Goal: Find contact information: Find contact information

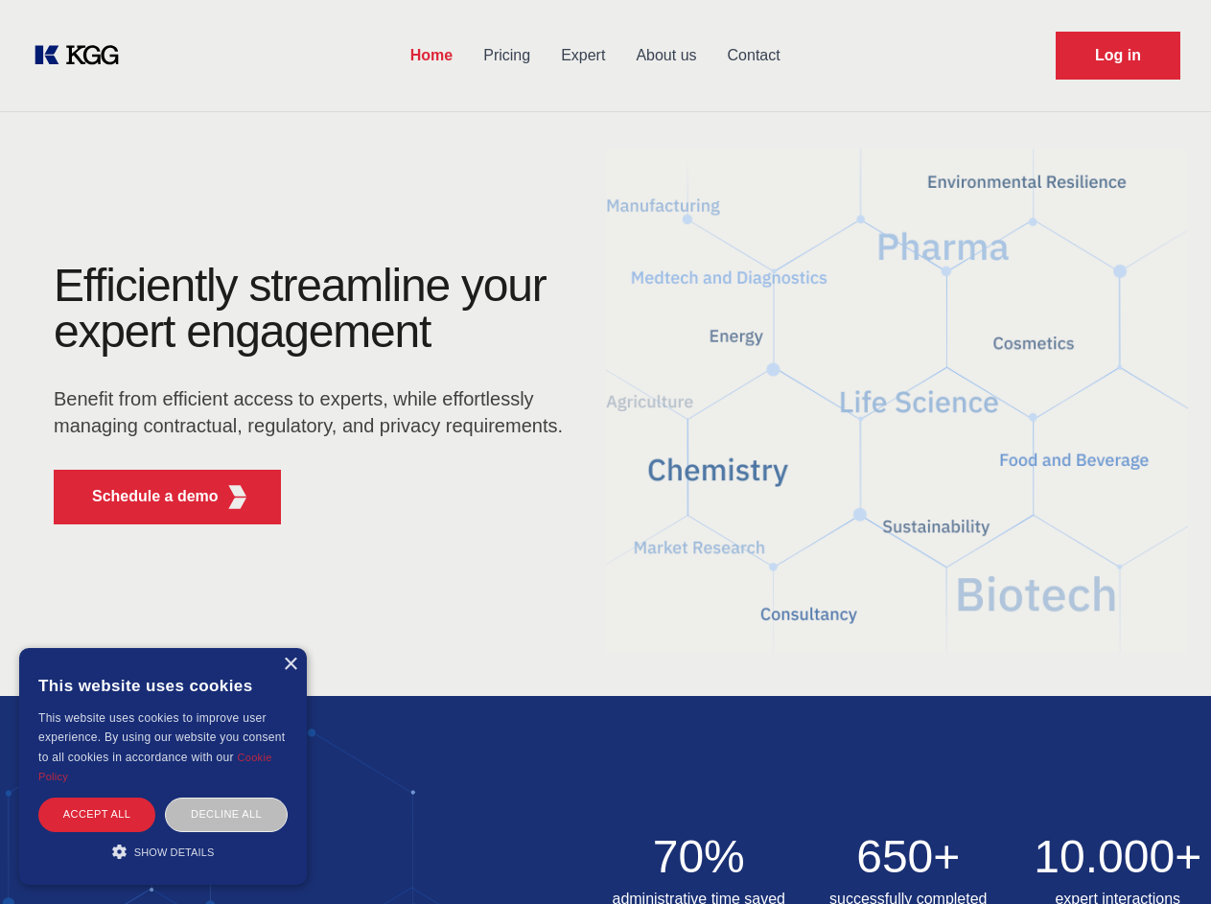
click at [605, 452] on div "Efficiently streamline your expert engagement Benefit from efficient access to …" at bounding box center [314, 401] width 583 height 277
click at [144, 497] on p "Schedule a demo" at bounding box center [155, 496] width 127 height 23
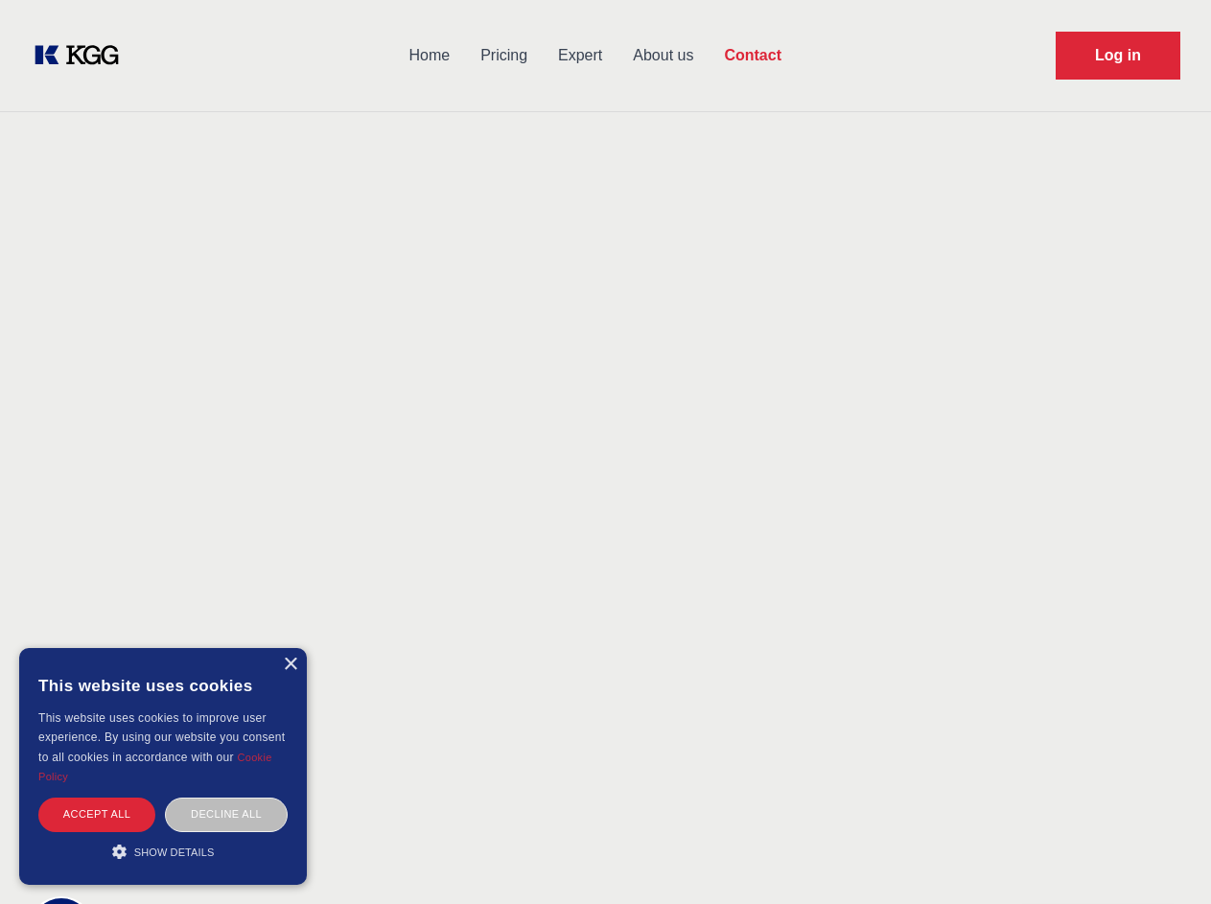
click at [290, 664] on div "× This website uses cookies This website uses cookies to improve user experienc…" at bounding box center [163, 766] width 288 height 237
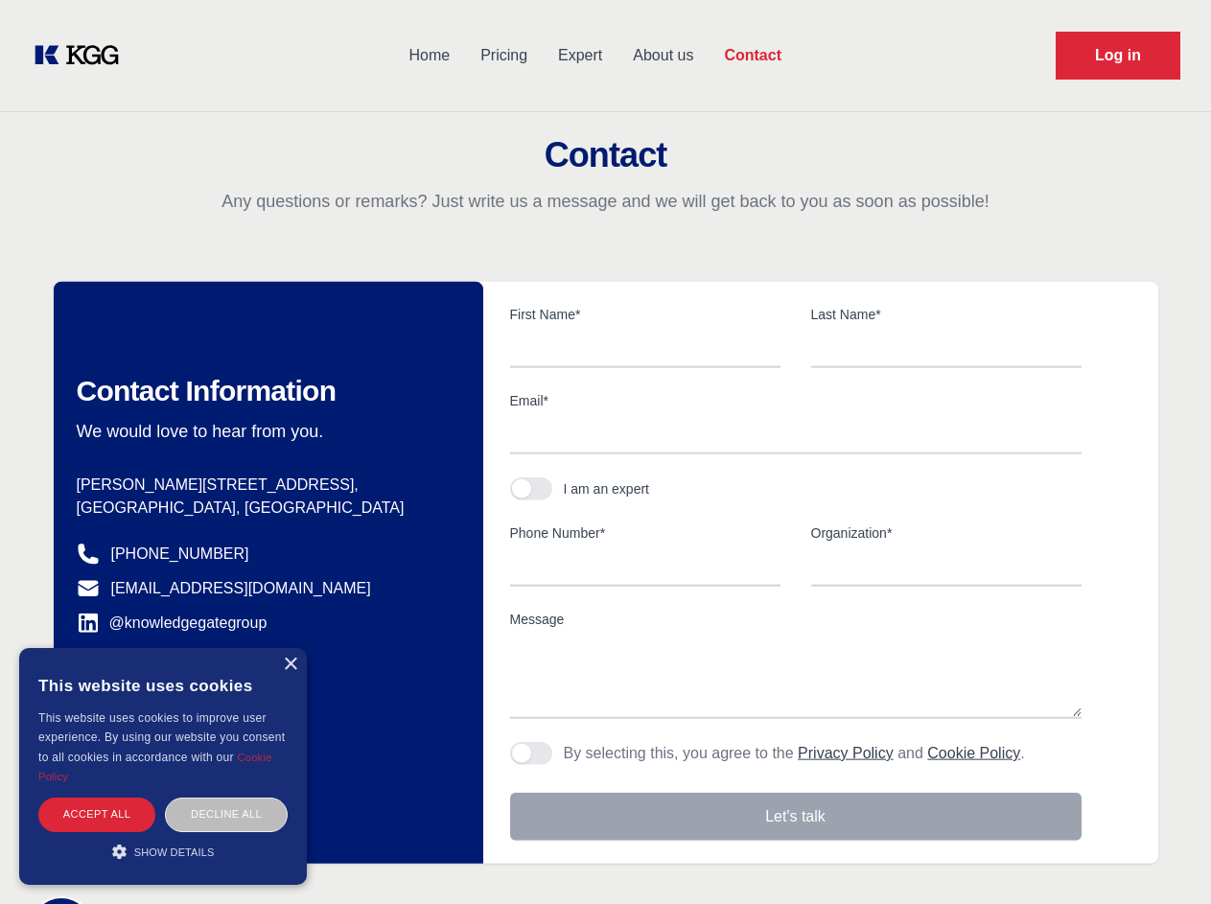
click at [97, 814] on div "Accept all" at bounding box center [96, 815] width 117 height 34
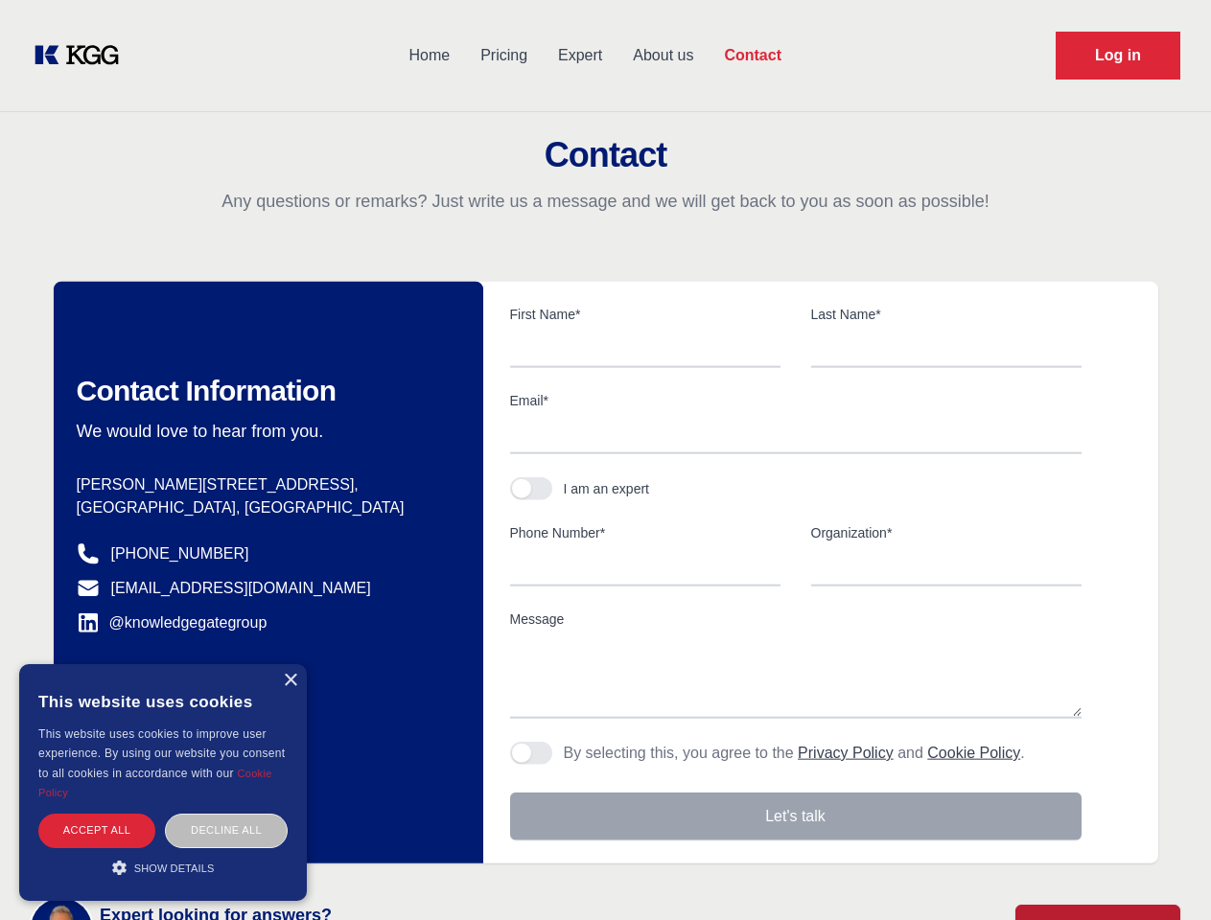
click at [226, 814] on div "Contact Information We would love to hear from you. Postal address [PERSON_NAME…" at bounding box center [268, 573] width 429 height 582
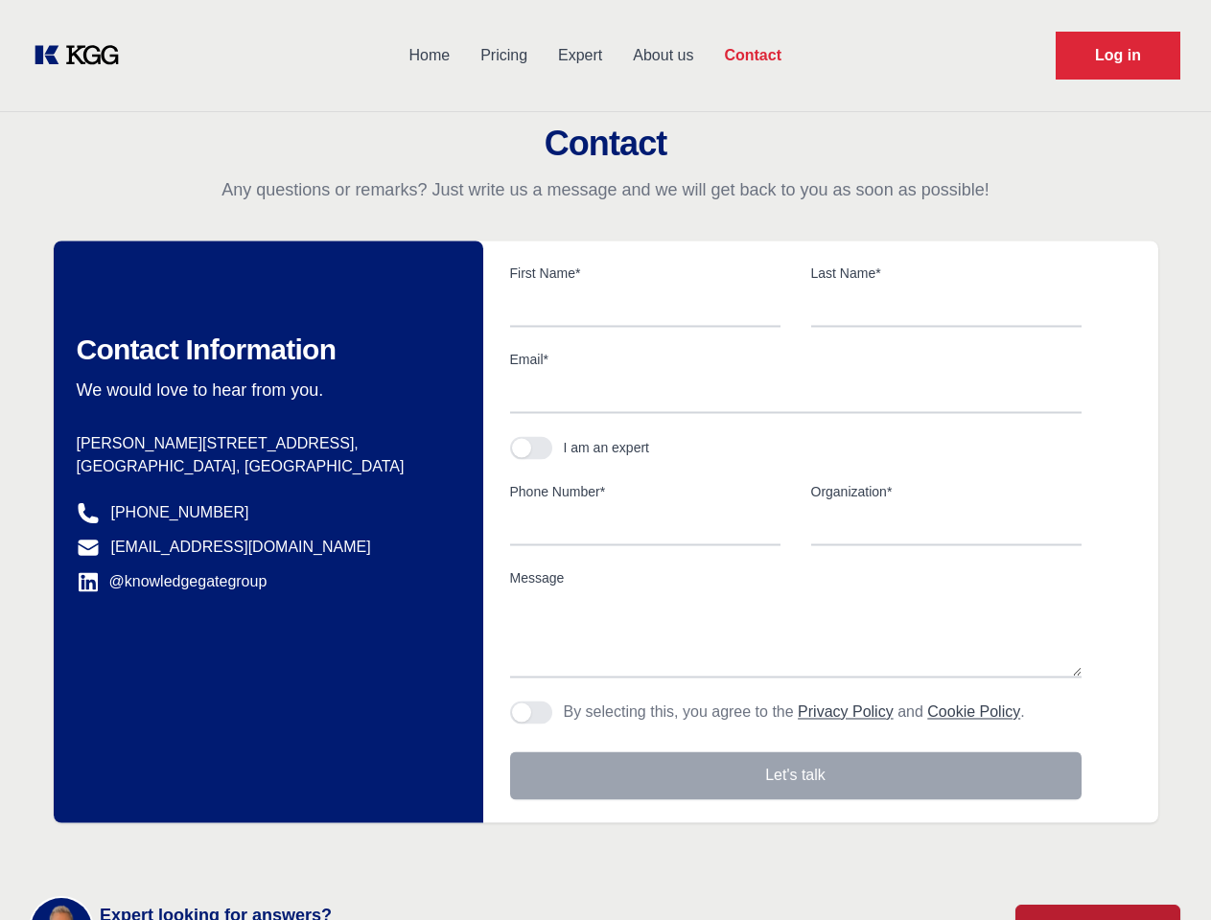
click at [163, 851] on main "Contact Any questions or remarks? Just write us a message and we will get back …" at bounding box center [605, 499] width 1211 height 998
